Goal: Information Seeking & Learning: Learn about a topic

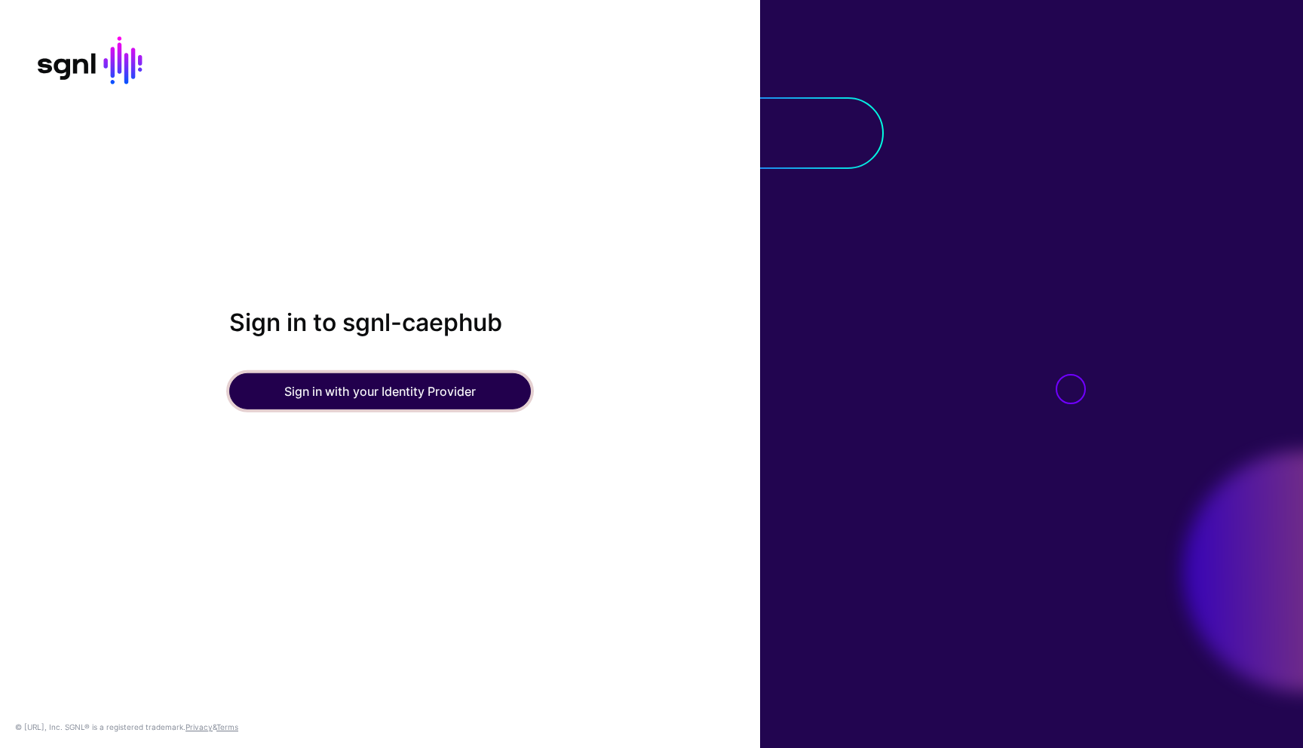
click at [334, 379] on button "Sign in with your Identity Provider" at bounding box center [380, 391] width 302 height 36
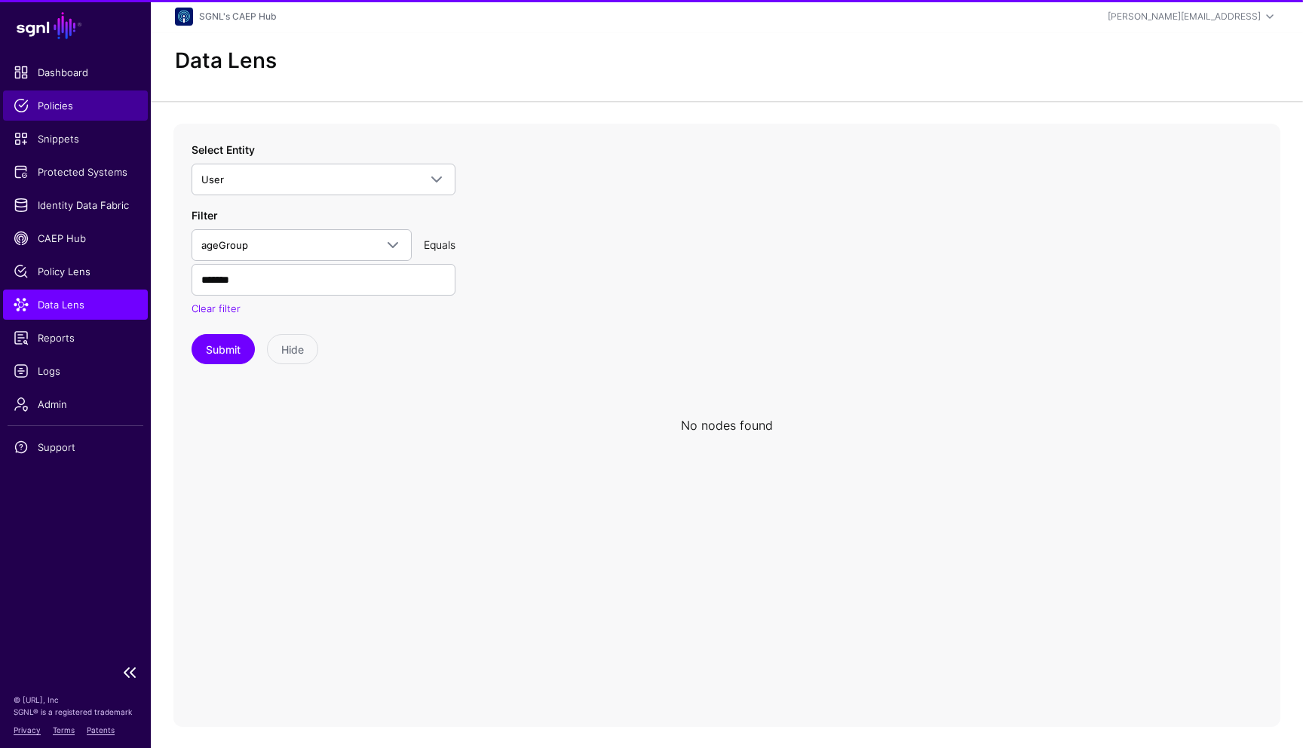
click at [64, 109] on span "Policies" at bounding box center [76, 105] width 124 height 15
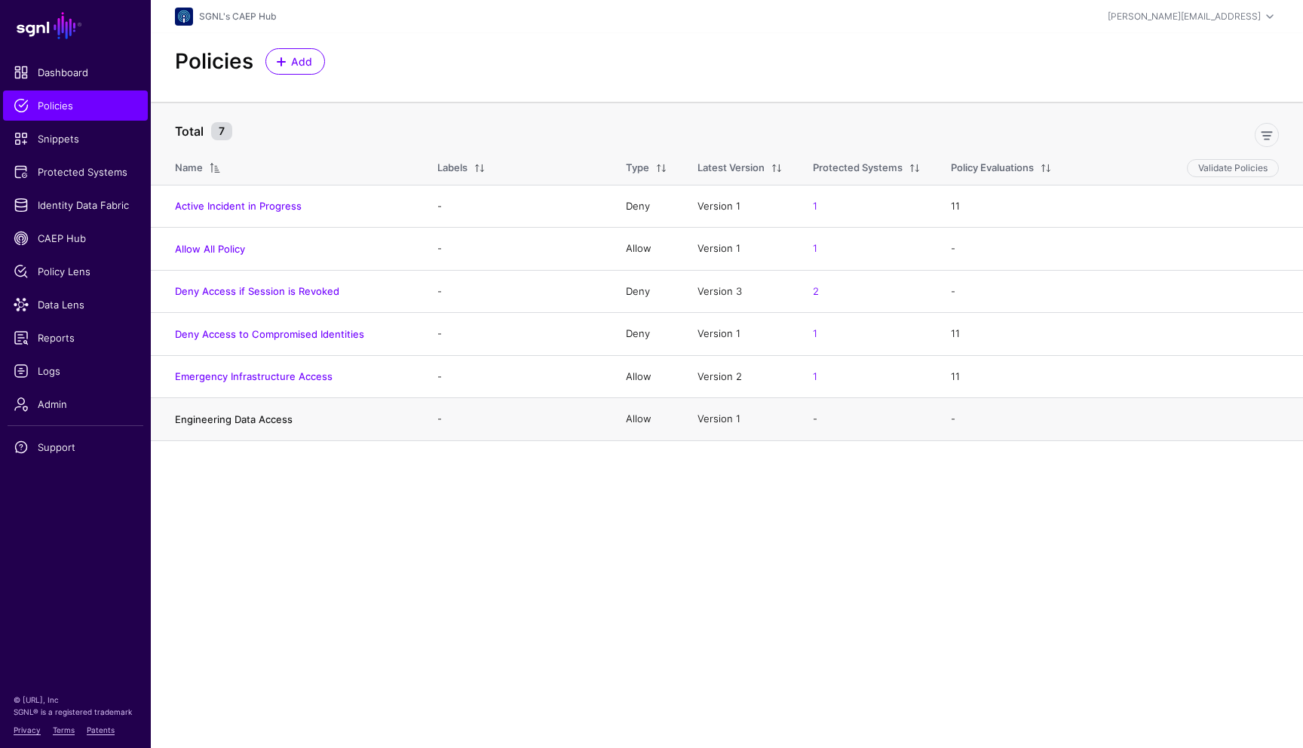
click at [268, 422] on link "Engineering Data Access" at bounding box center [234, 419] width 118 height 12
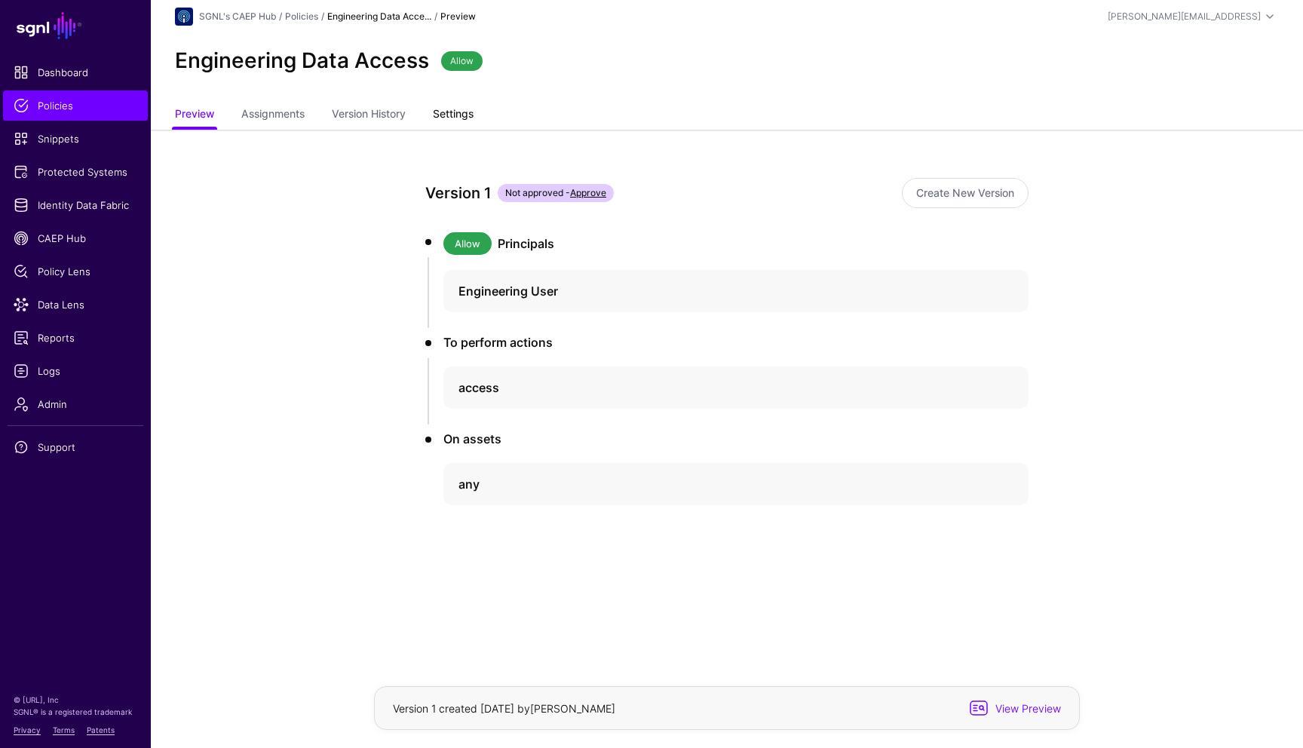
click at [460, 112] on link "Settings" at bounding box center [453, 115] width 41 height 29
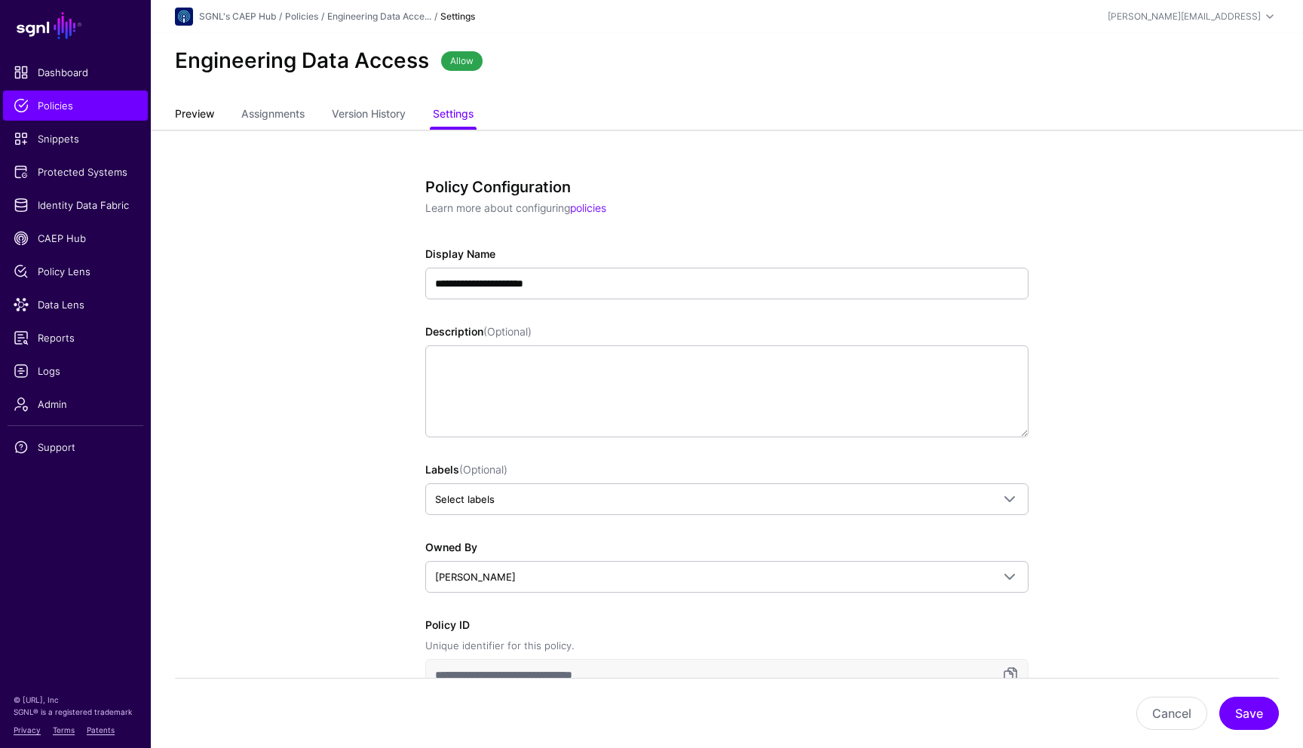
click at [207, 115] on link "Preview" at bounding box center [194, 115] width 39 height 29
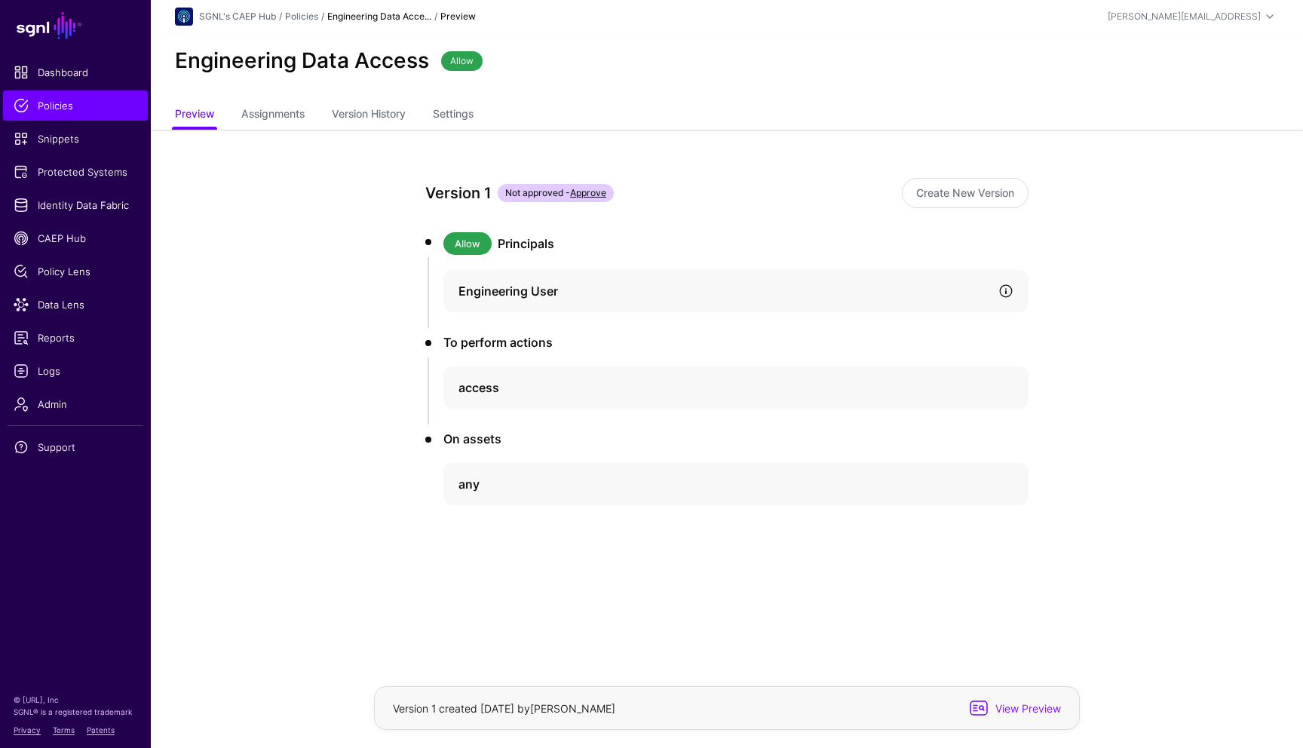
click at [1011, 291] on link at bounding box center [1005, 290] width 15 height 15
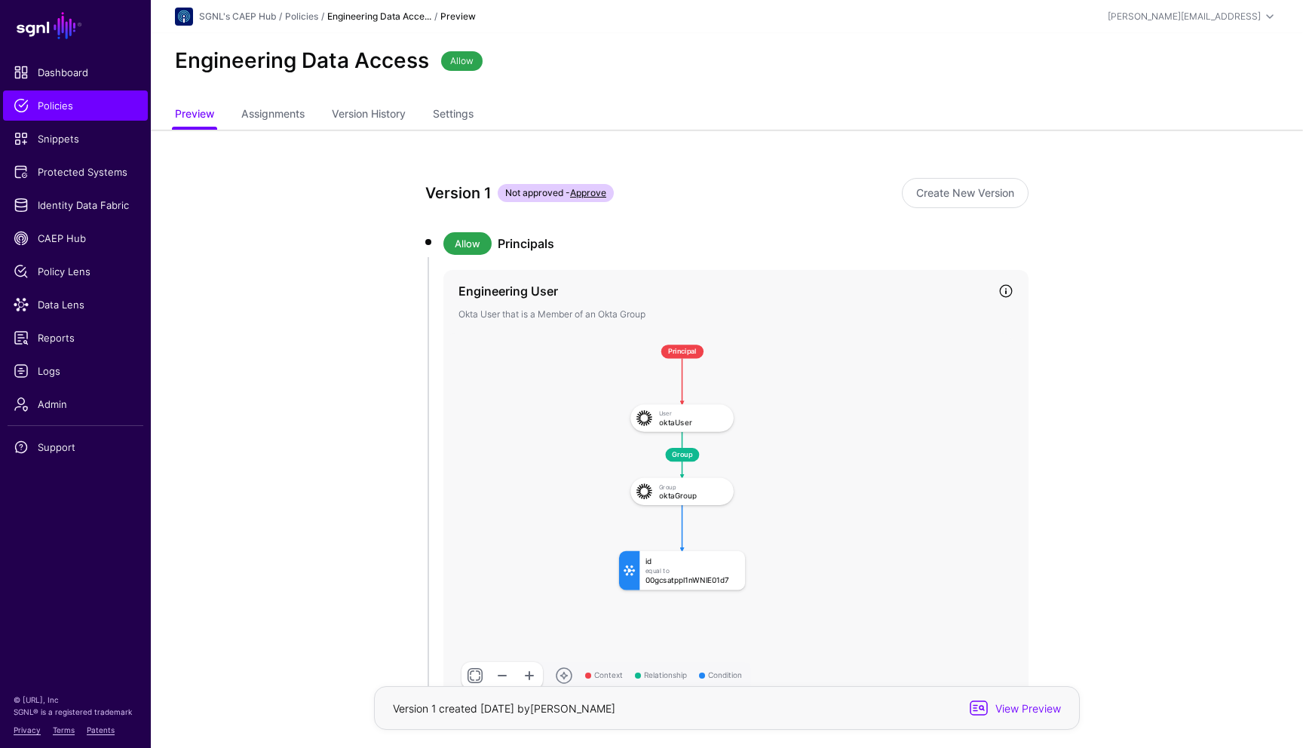
click at [1009, 288] on link at bounding box center [1005, 290] width 15 height 15
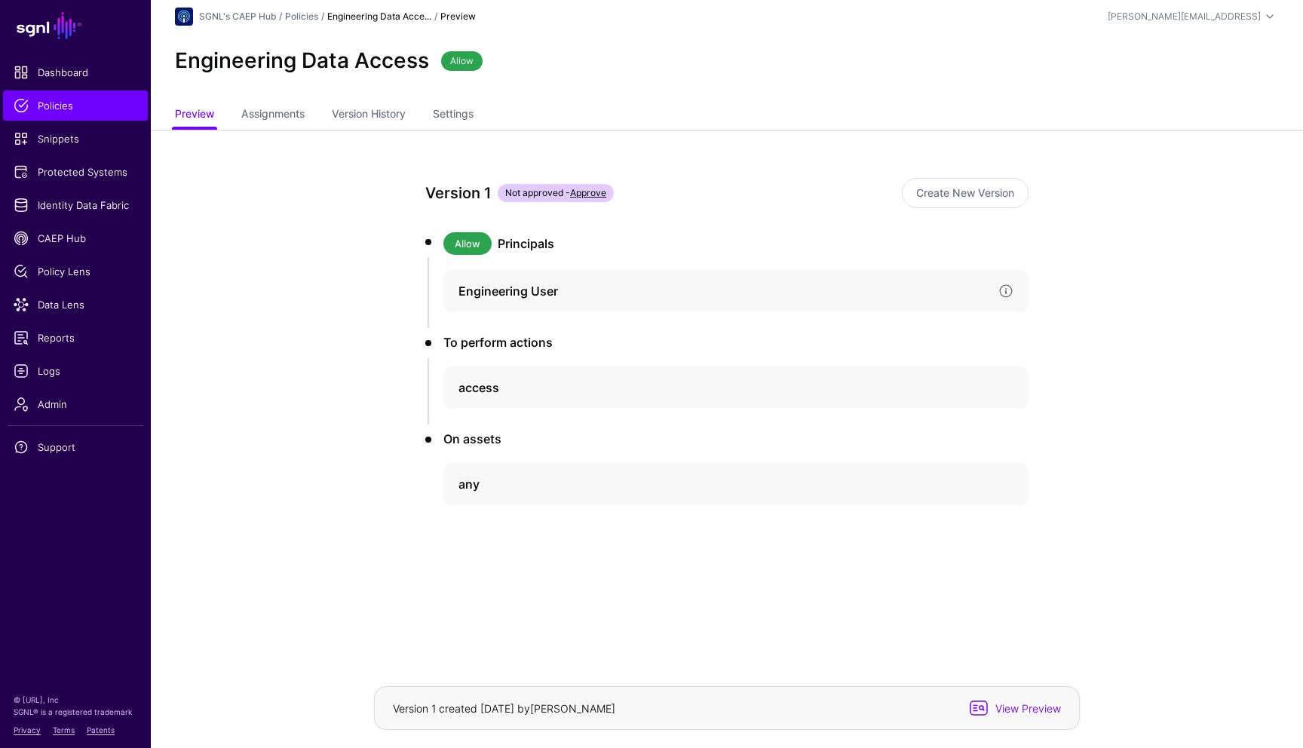
click at [992, 286] on div at bounding box center [1002, 290] width 21 height 15
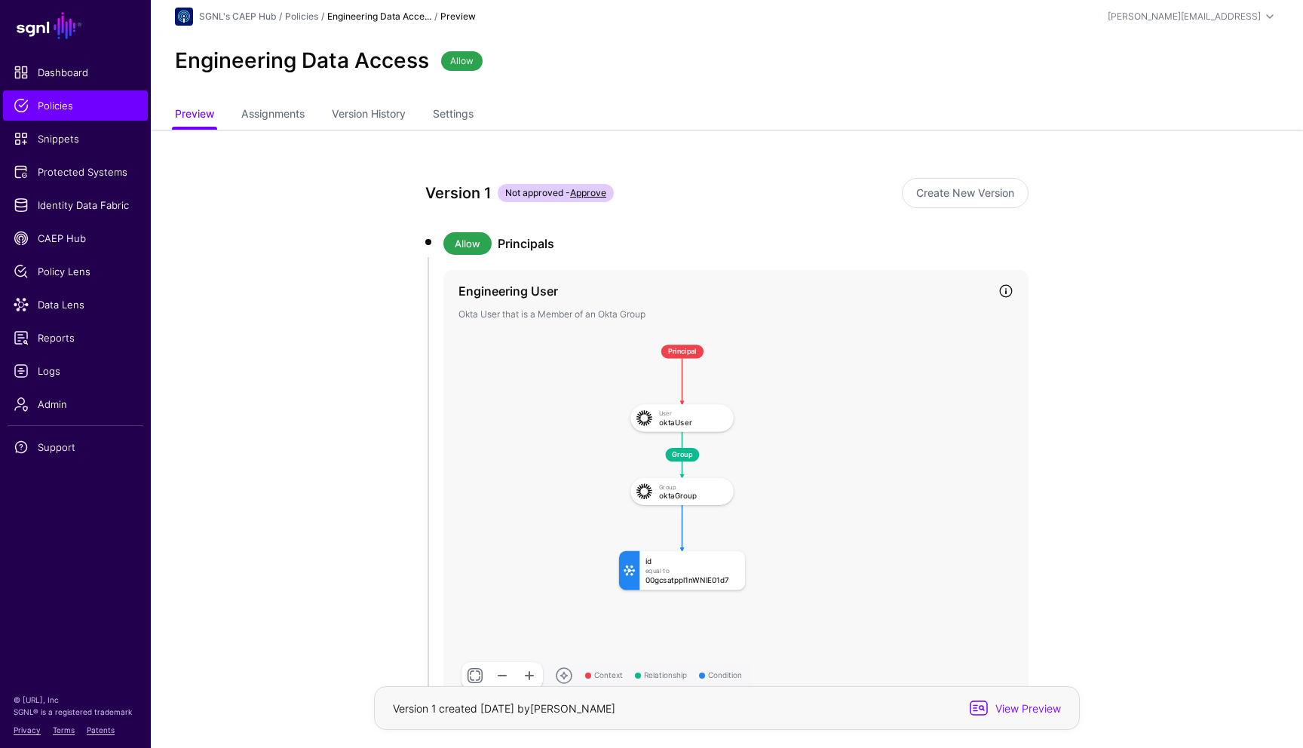
click at [1005, 288] on link at bounding box center [1005, 290] width 15 height 15
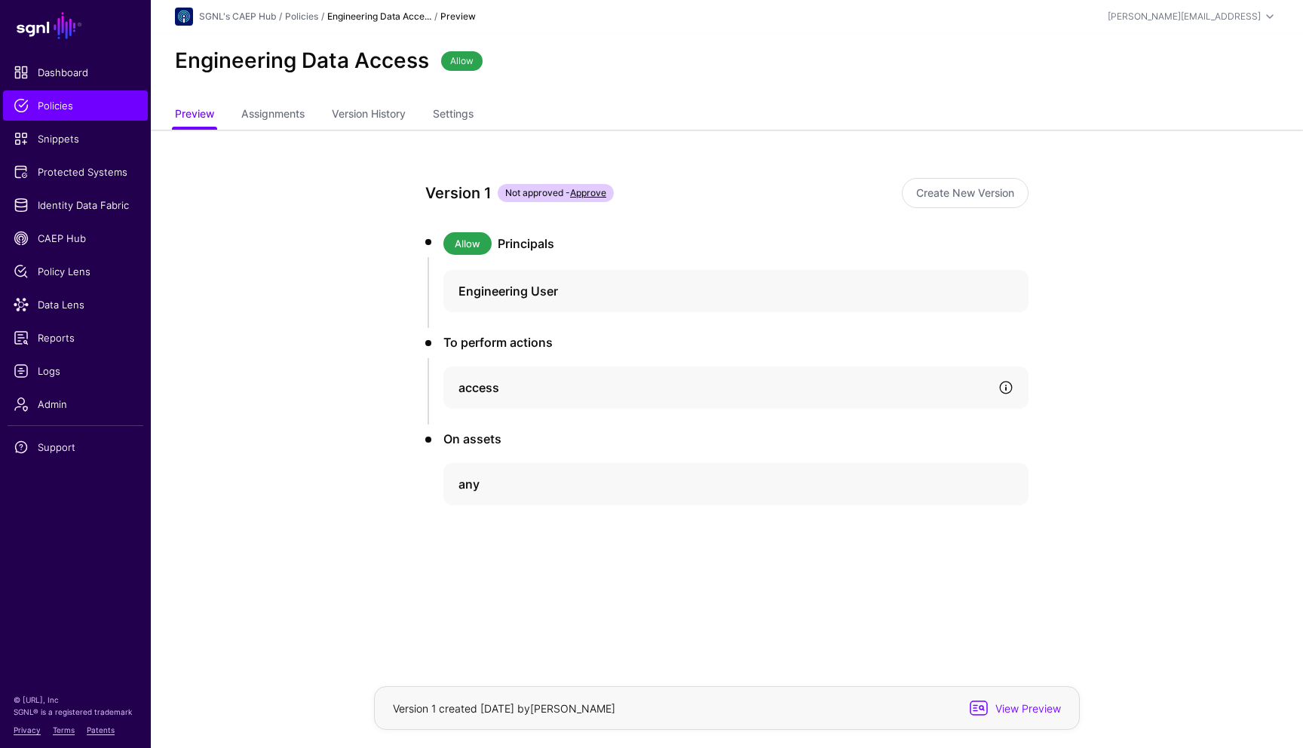
click at [1008, 385] on link at bounding box center [1005, 387] width 15 height 15
